Goal: Information Seeking & Learning: Find specific fact

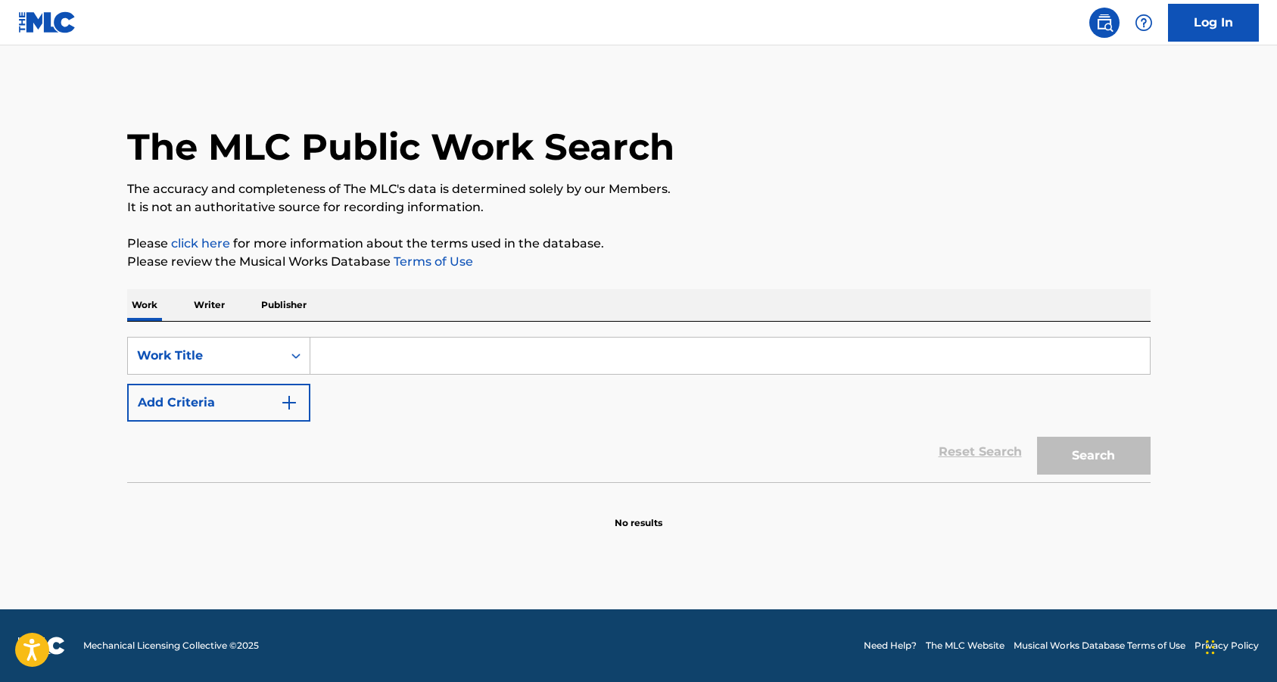
click at [335, 355] on input "Search Form" at bounding box center [729, 356] width 839 height 36
type input "T"
type input "S"
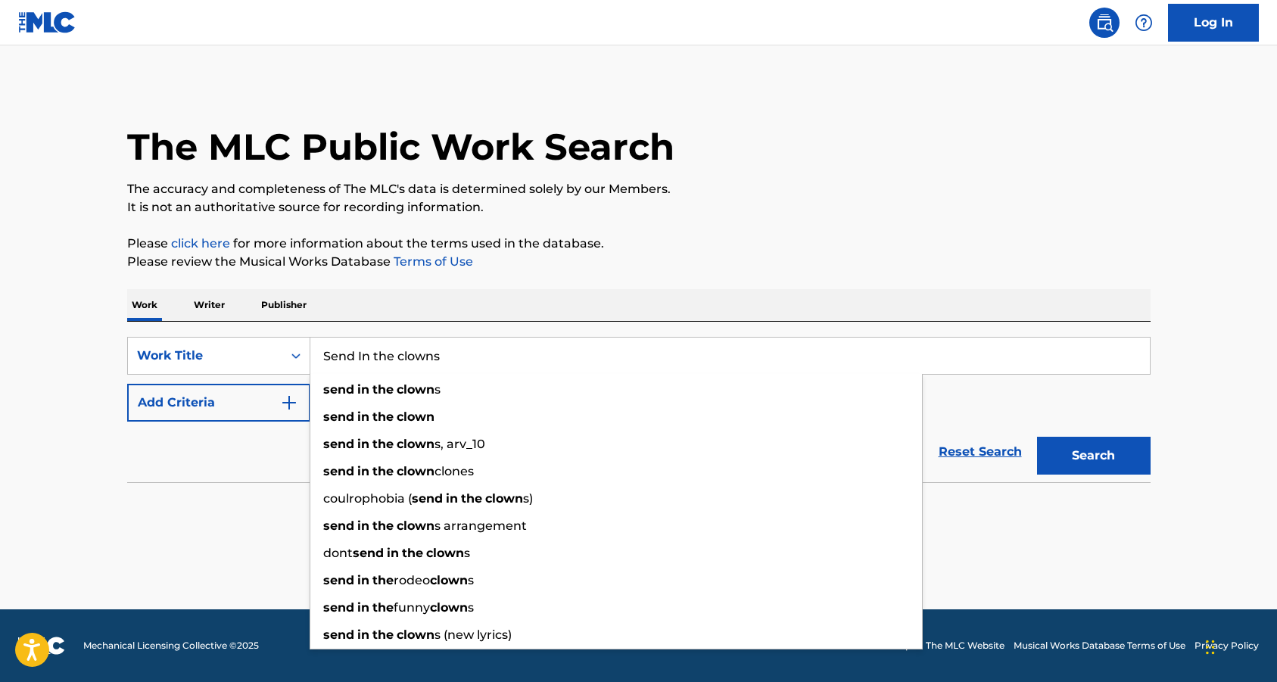
type input "Send In the clowns"
click at [1037, 437] on button "Search" at bounding box center [1094, 456] width 114 height 38
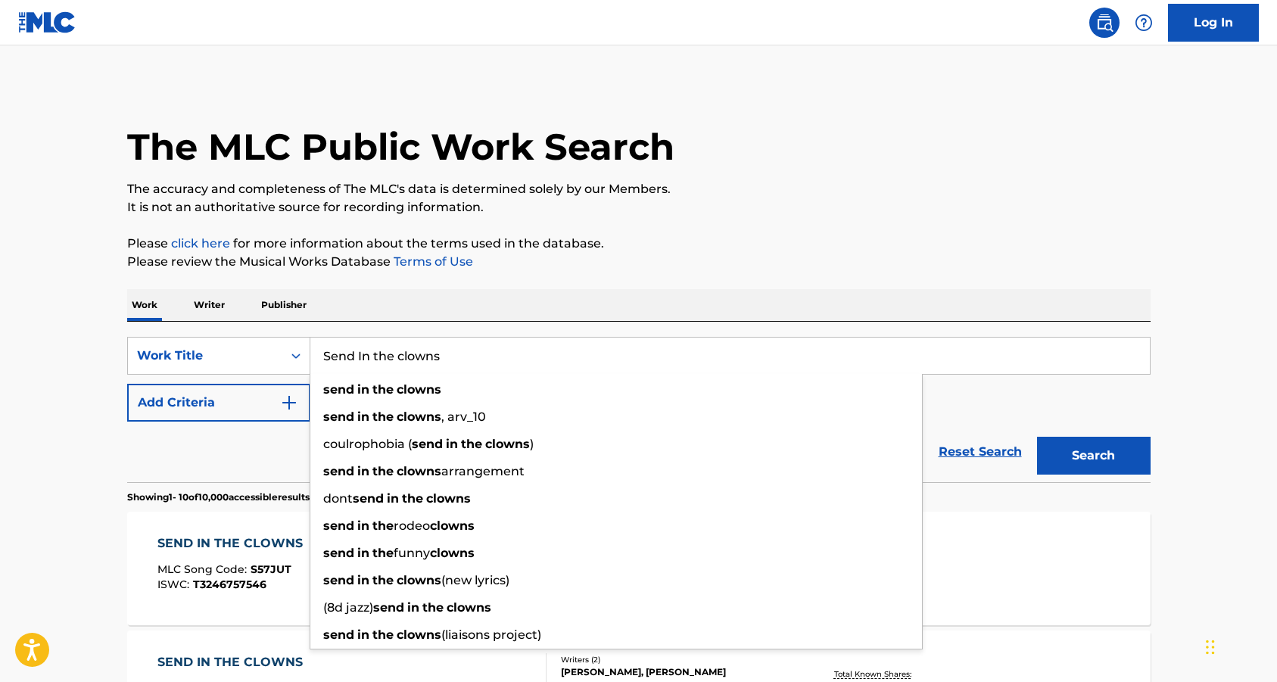
click at [570, 291] on div "Work Writer Publisher" at bounding box center [638, 305] width 1023 height 32
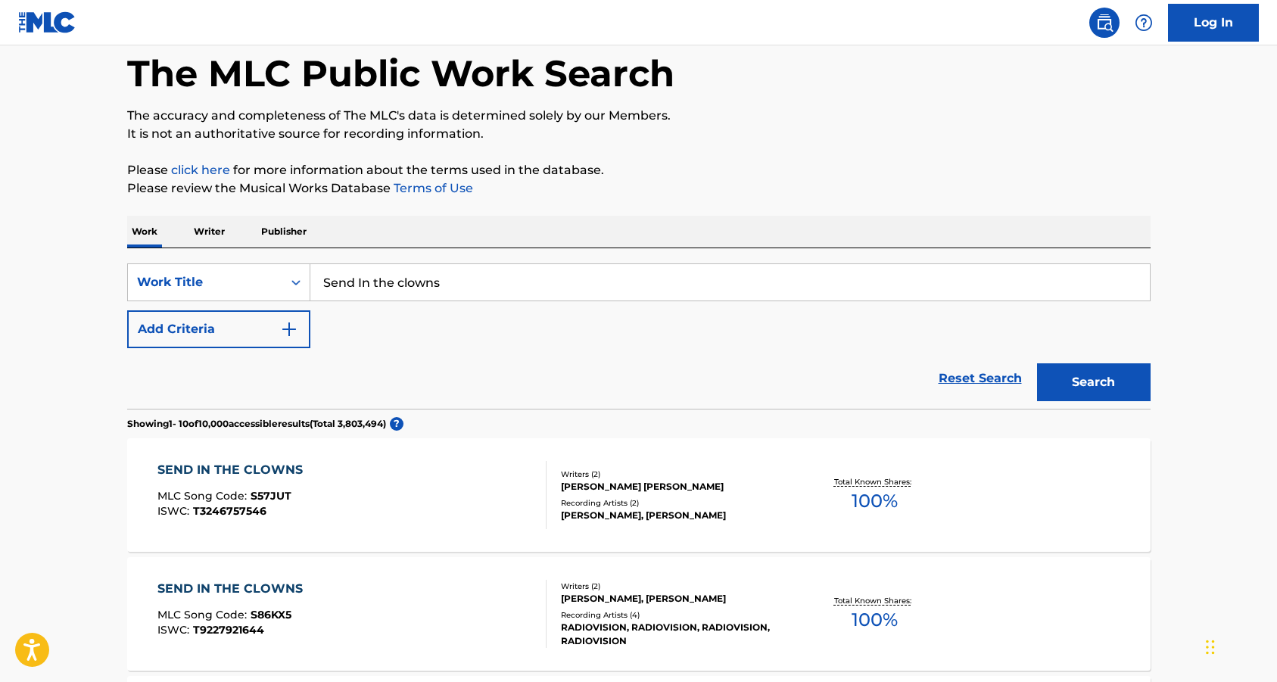
scroll to position [75, 0]
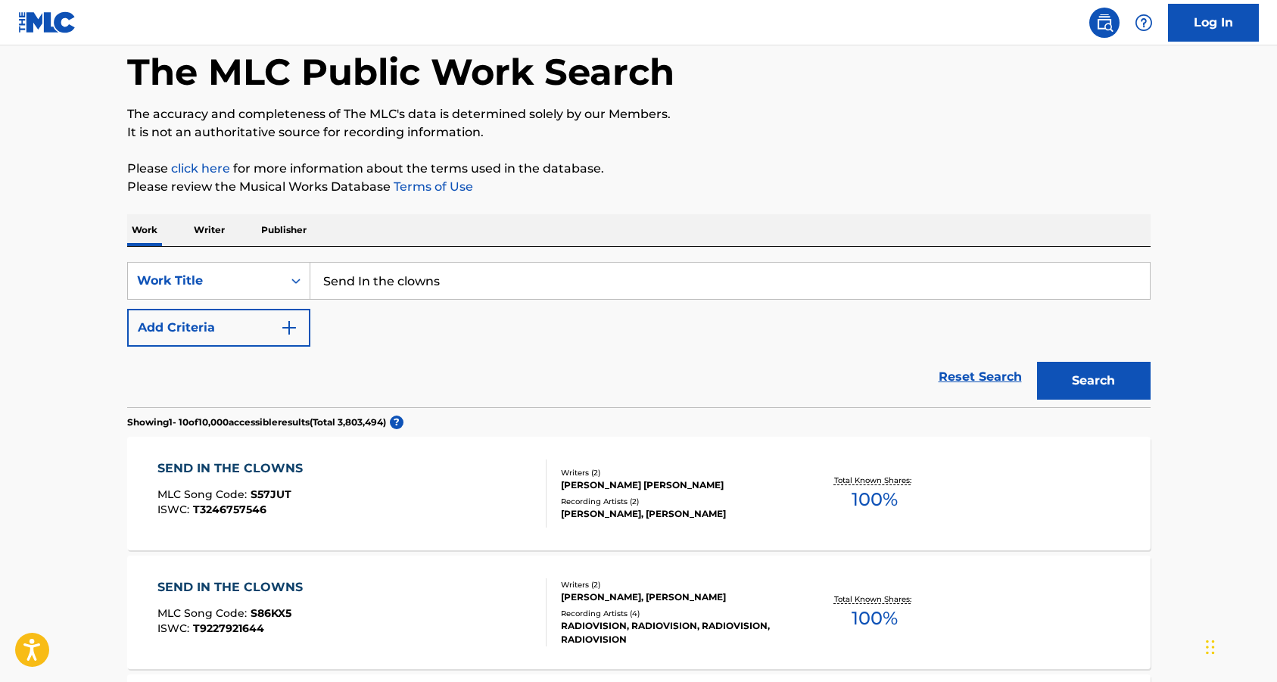
click at [296, 327] on img "Search Form" at bounding box center [289, 328] width 18 height 18
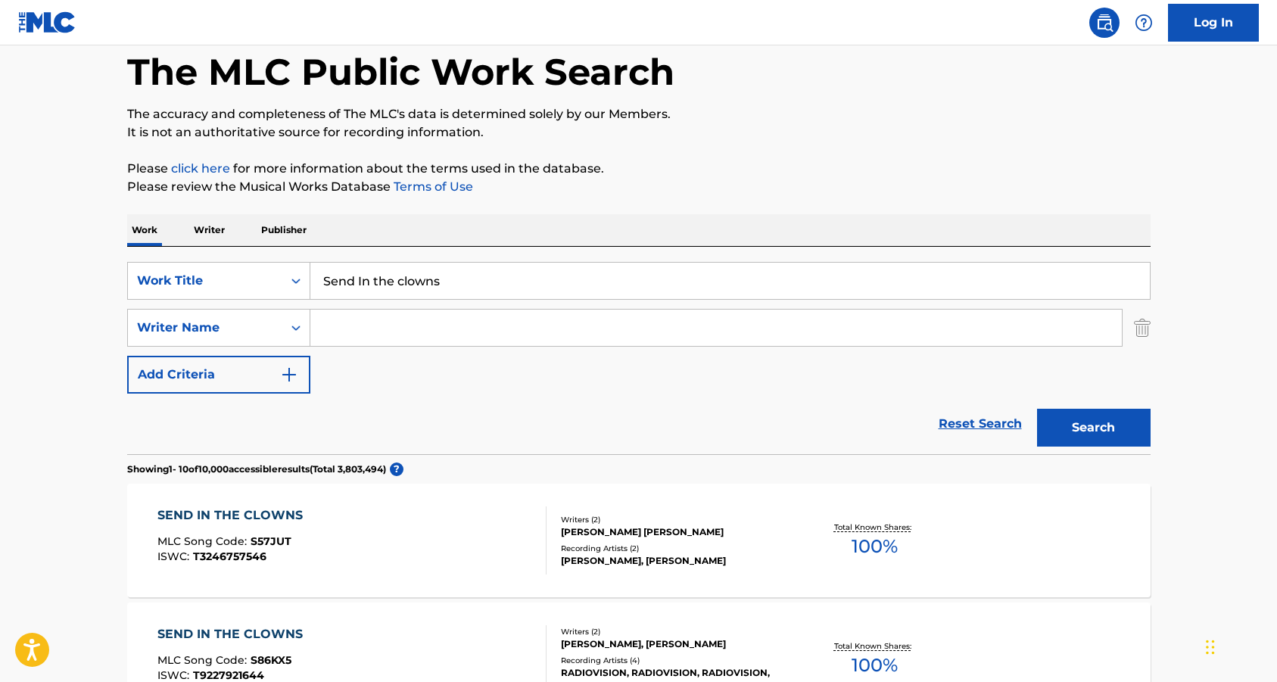
click at [390, 320] on input "Search Form" at bounding box center [715, 328] width 811 height 36
paste input "[PERSON_NAME]"
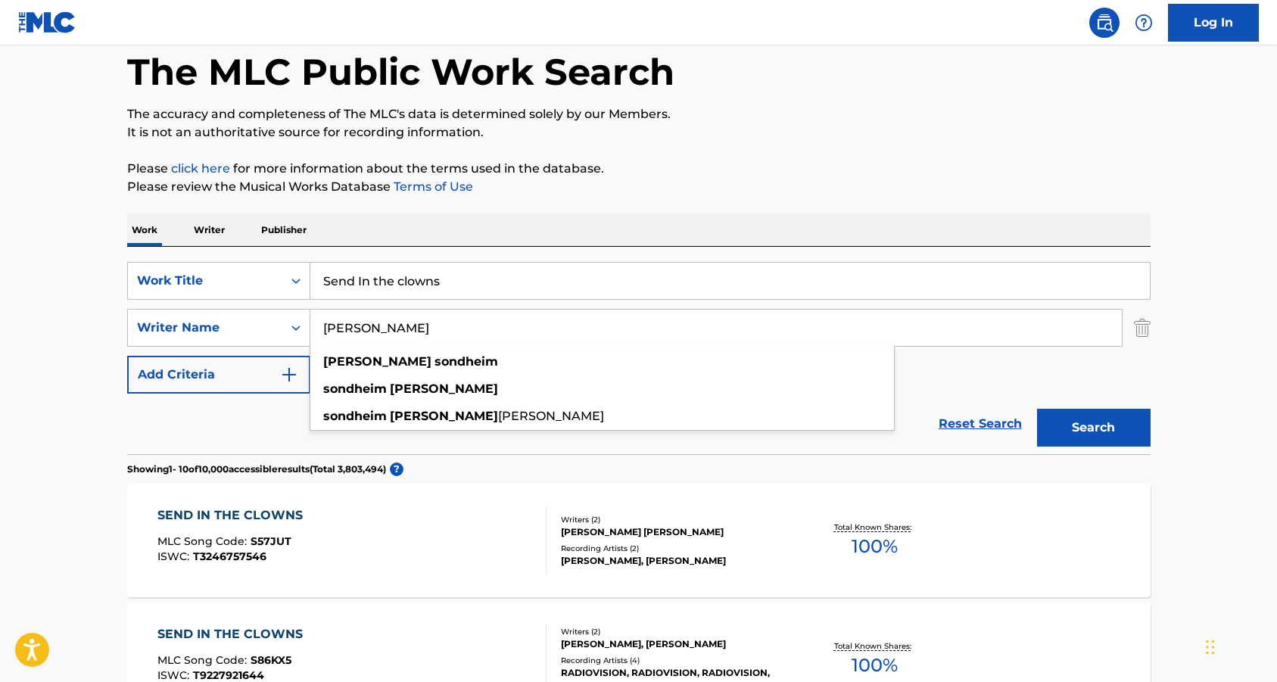
type input "[PERSON_NAME]"
click at [1037, 409] on button "Search" at bounding box center [1094, 428] width 114 height 38
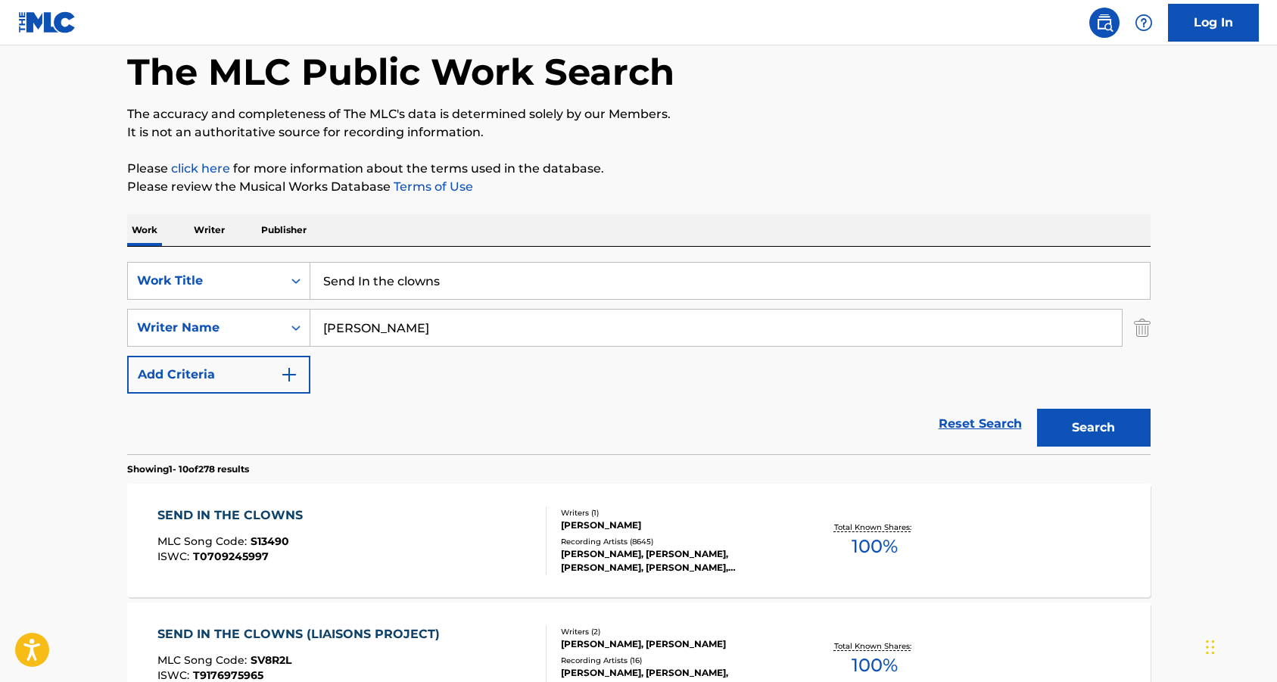
click at [256, 512] on div "SEND IN THE CLOWNS" at bounding box center [233, 515] width 153 height 18
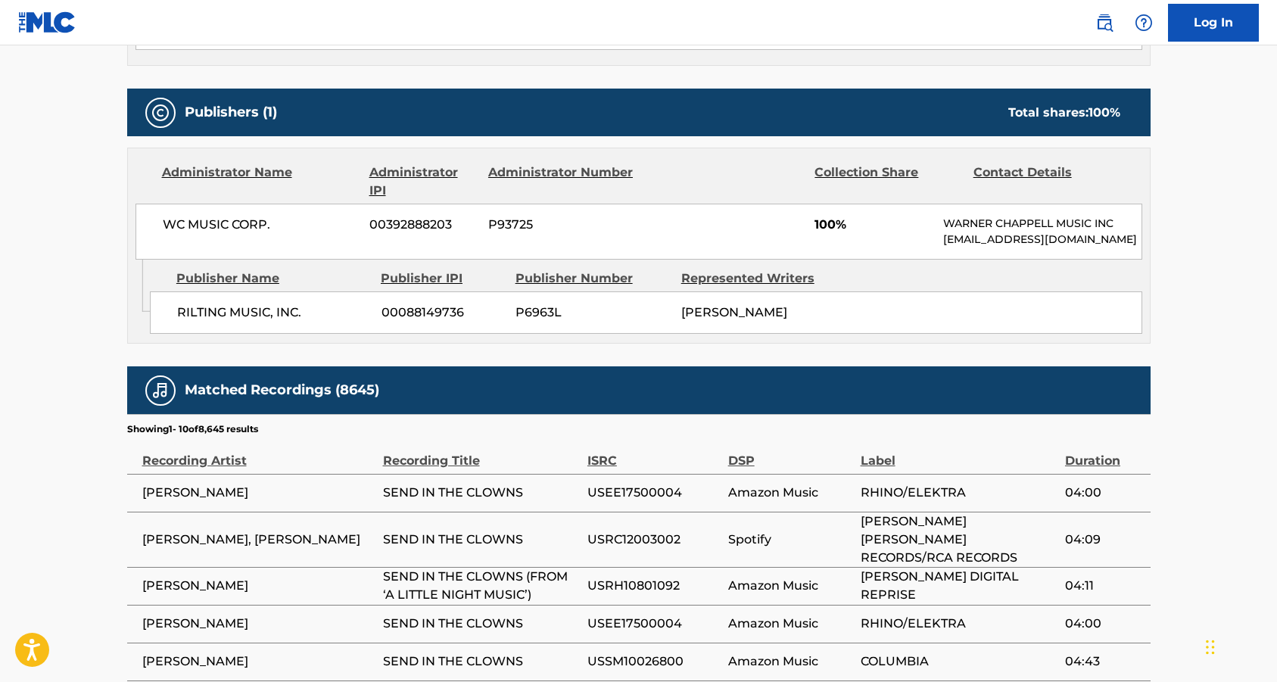
scroll to position [757, 0]
